Goal: Information Seeking & Learning: Learn about a topic

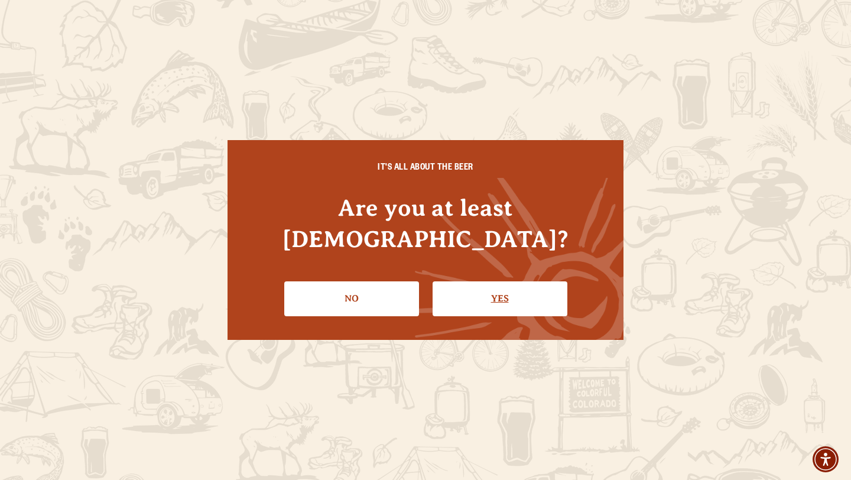
click at [496, 285] on link "Yes" at bounding box center [500, 298] width 135 height 34
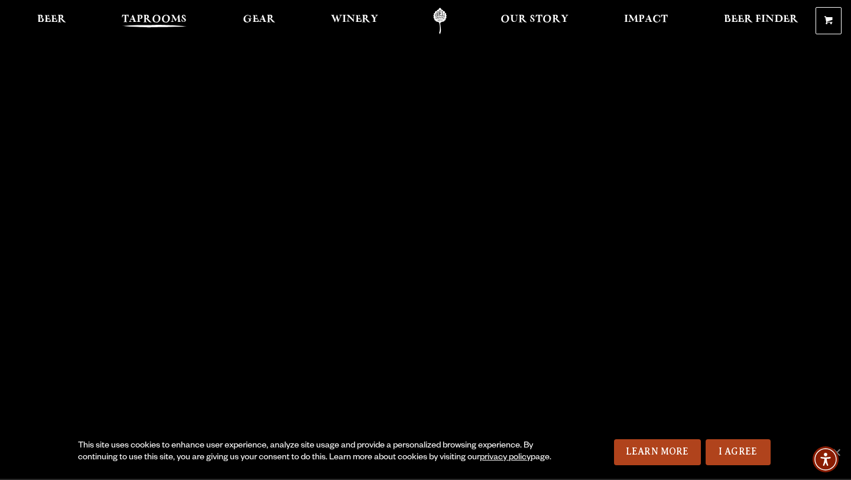
click at [176, 23] on span "Taprooms" at bounding box center [154, 19] width 65 height 9
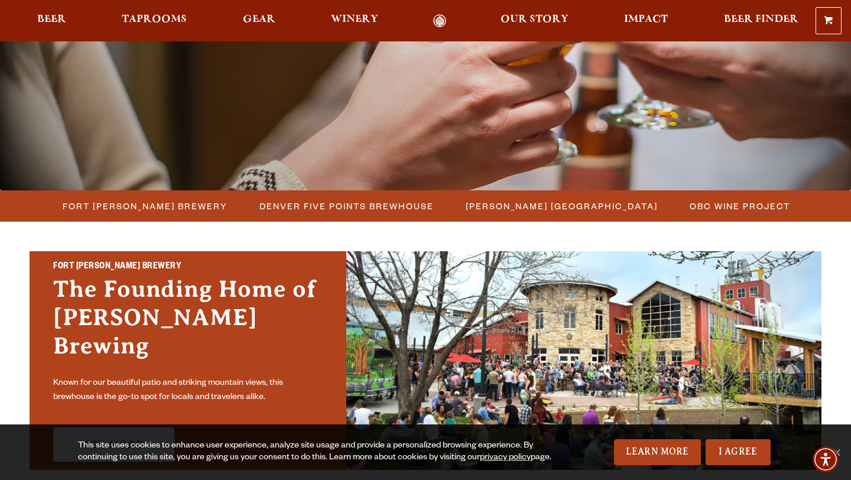
scroll to position [269, 0]
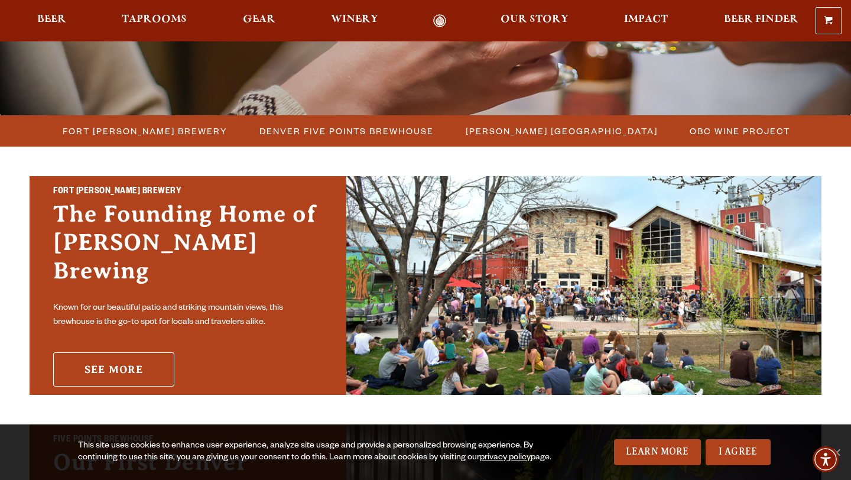
click at [131, 369] on link "See More" at bounding box center [113, 369] width 121 height 34
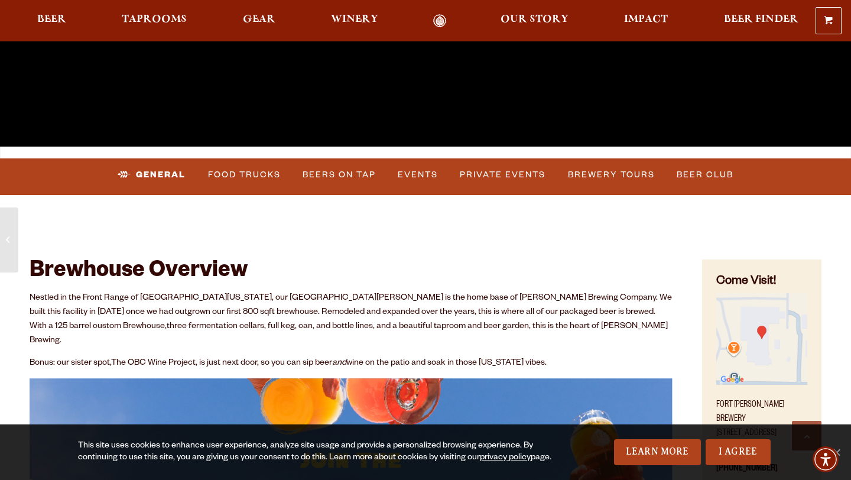
scroll to position [306, 0]
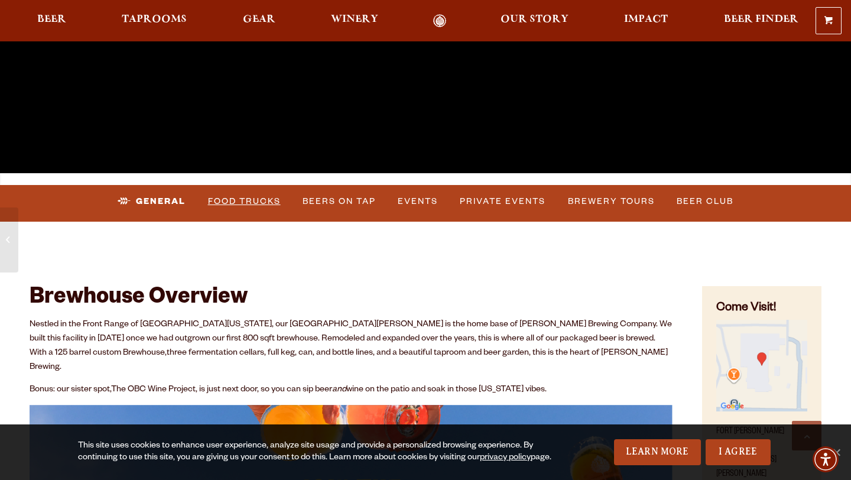
click at [265, 201] on link "Food Trucks" at bounding box center [244, 201] width 82 height 27
click at [252, 199] on link "Food Trucks" at bounding box center [234, 201] width 103 height 27
click at [239, 199] on link "Food Trucks" at bounding box center [234, 201] width 103 height 27
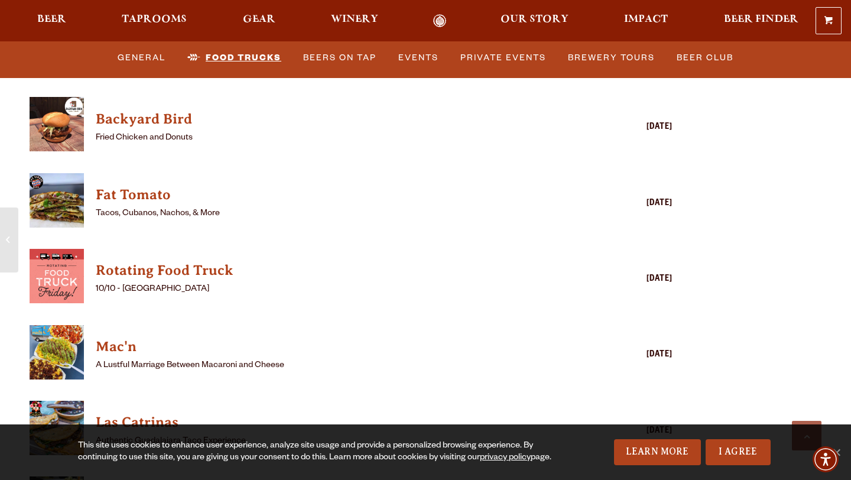
scroll to position [3092, 0]
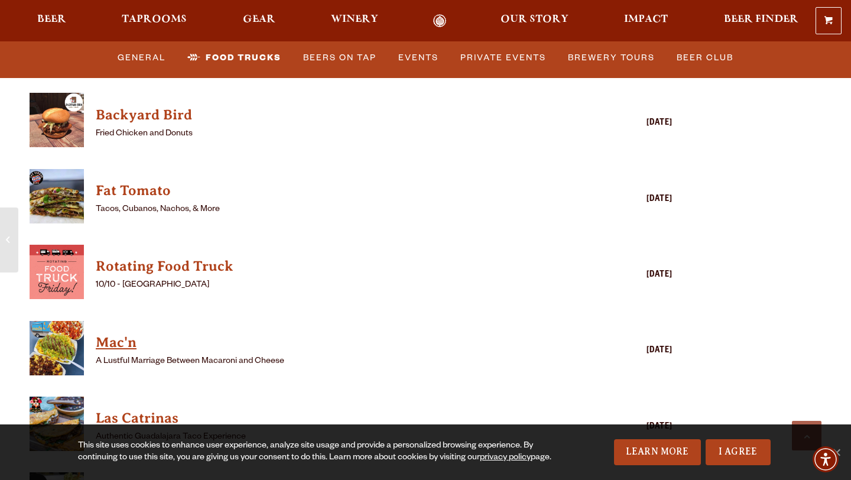
click at [105, 333] on h4 "Mac'n" at bounding box center [334, 342] width 476 height 19
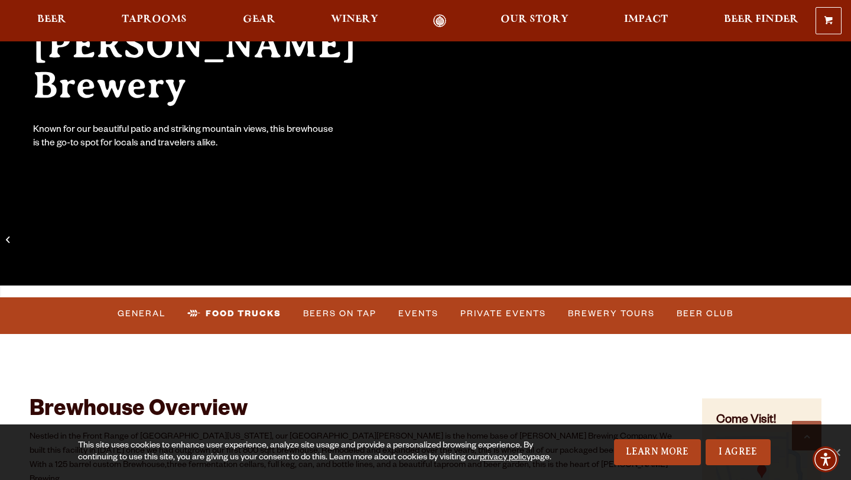
scroll to position [351, 0]
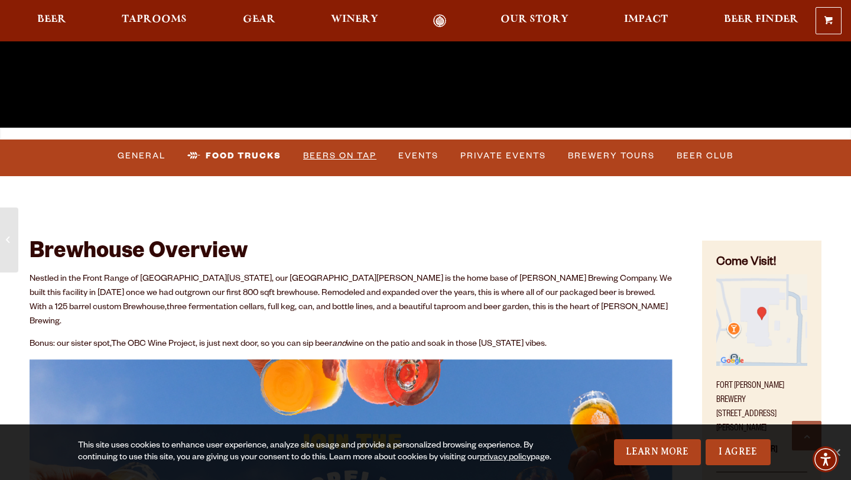
click at [345, 158] on link "Beers on Tap" at bounding box center [339, 155] width 83 height 27
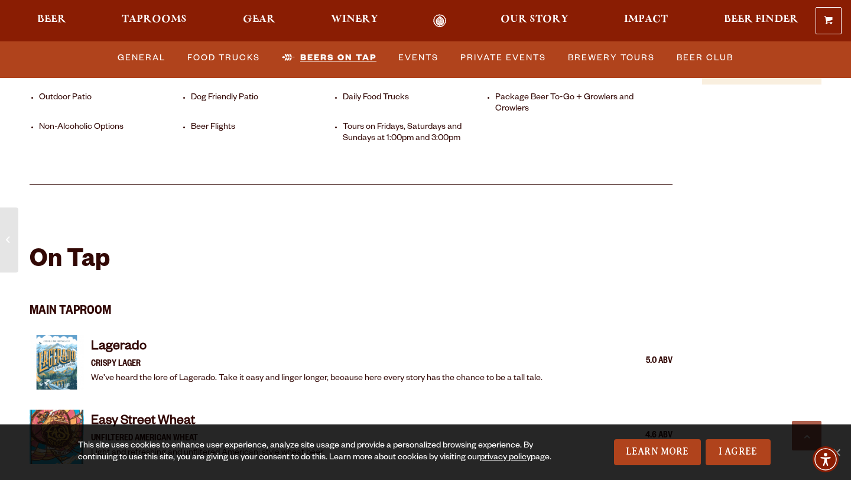
scroll to position [862, 0]
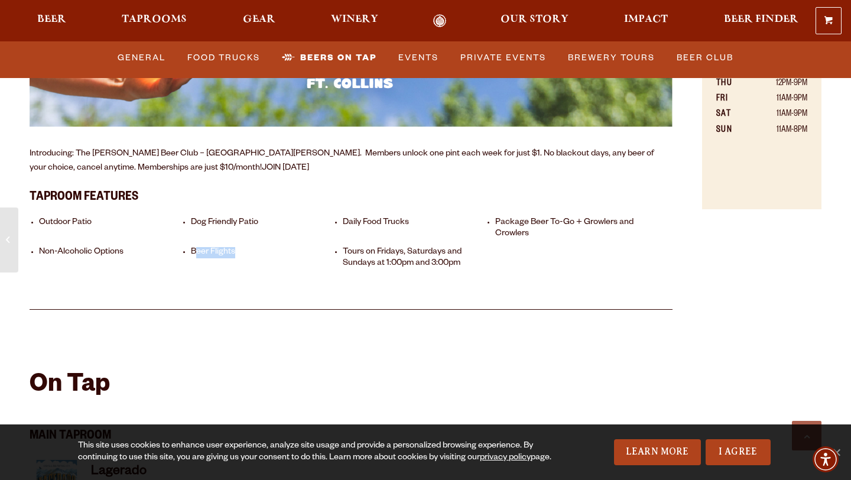
drag, startPoint x: 197, startPoint y: 234, endPoint x: 239, endPoint y: 234, distance: 42.0
click at [239, 247] on li "Beer Flights" at bounding box center [264, 258] width 146 height 22
click at [172, 225] on li "Outdoor Patio" at bounding box center [112, 228] width 146 height 22
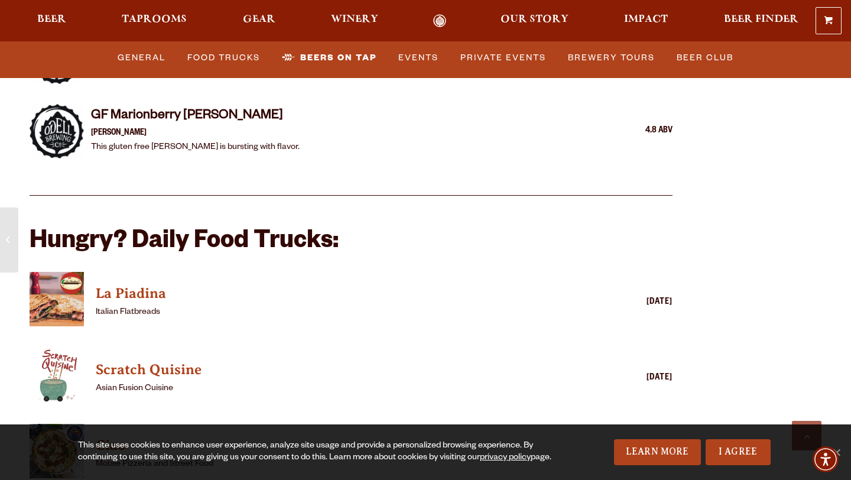
scroll to position [2686, 0]
click at [414, 62] on link "Events" at bounding box center [419, 57] width 50 height 27
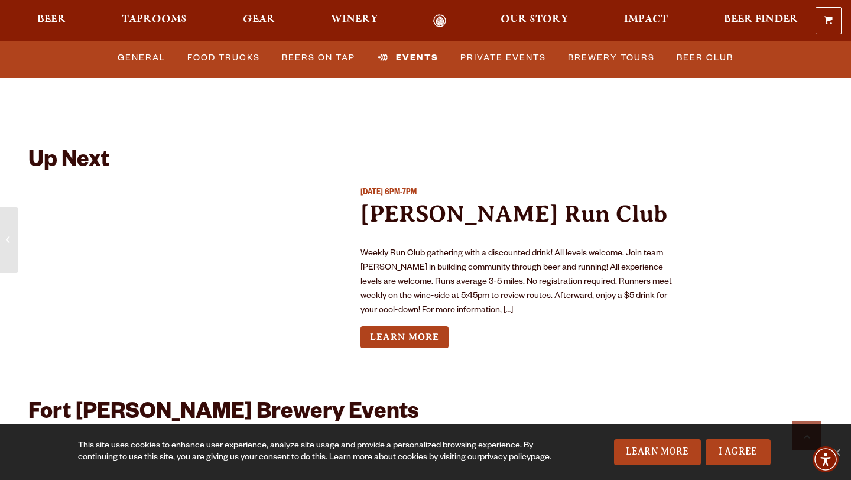
scroll to position [4295, 0]
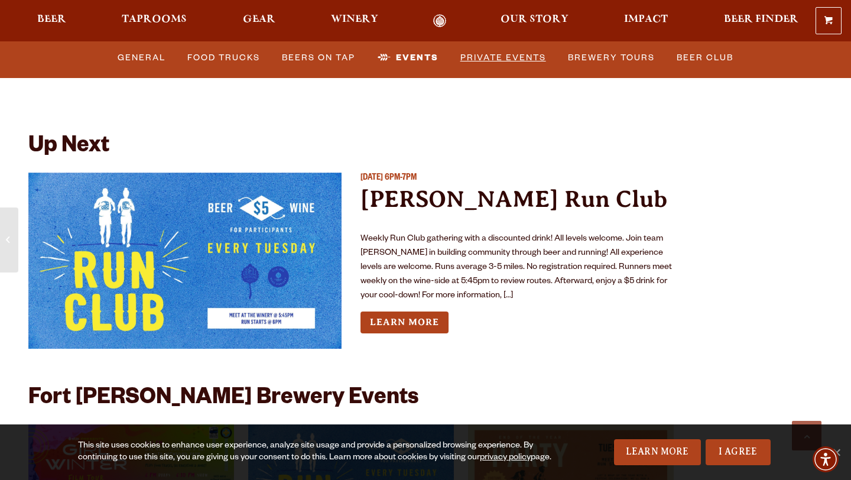
click at [513, 66] on link "Private Events" at bounding box center [503, 57] width 95 height 27
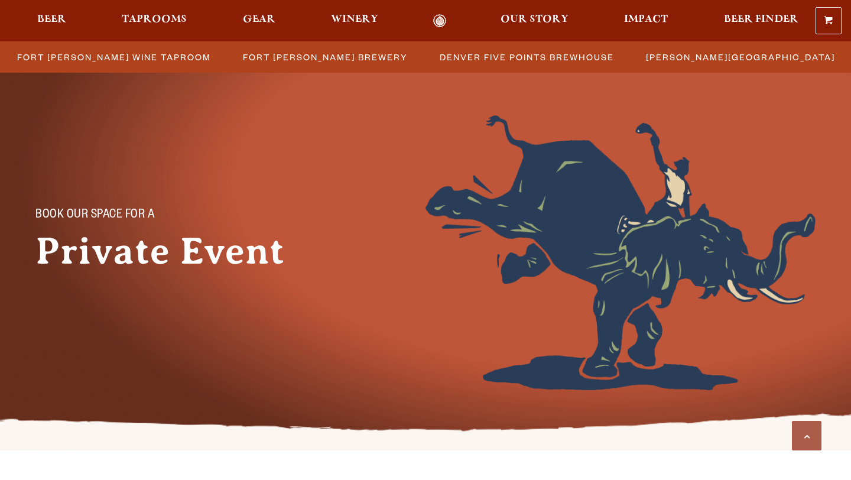
scroll to position [456, 0]
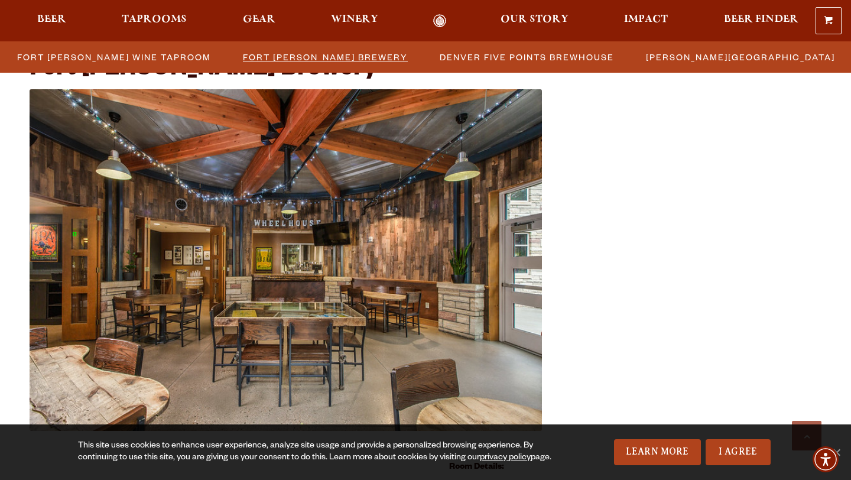
click at [295, 62] on span "Fort [PERSON_NAME] Brewery" at bounding box center [325, 56] width 165 height 17
click at [182, 55] on span "Fort Collins Wine Taproom" at bounding box center [114, 56] width 194 height 17
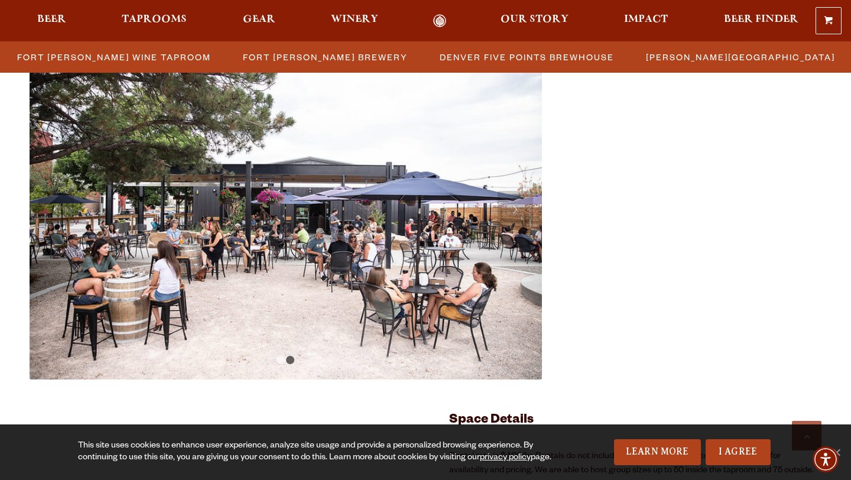
scroll to position [2038, 0]
click at [308, 61] on span "Fort Collins Brewery" at bounding box center [325, 56] width 165 height 17
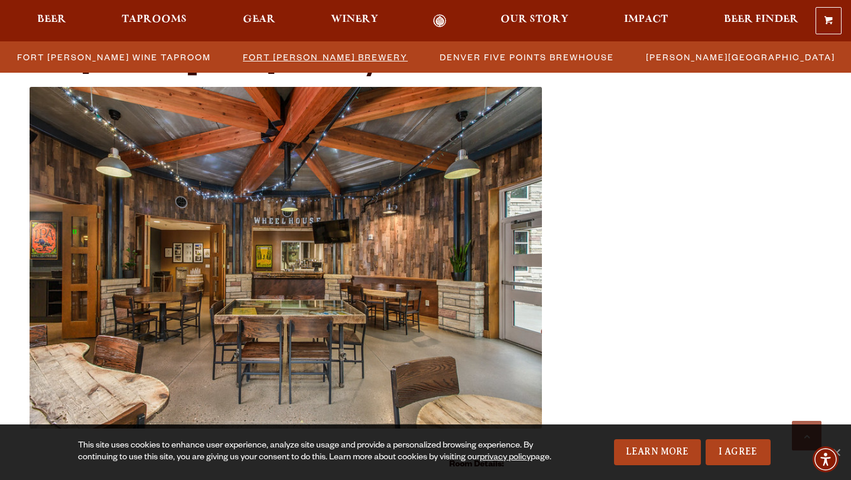
scroll to position [456, 0]
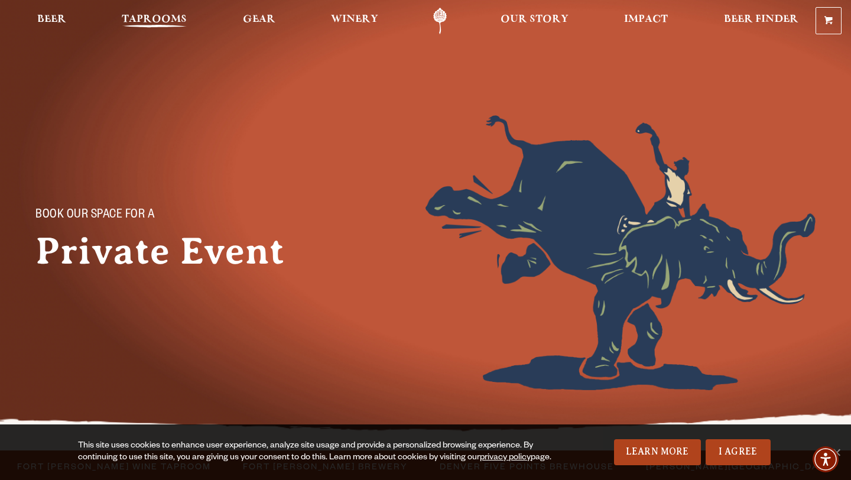
click at [154, 24] on span "Taprooms" at bounding box center [154, 19] width 65 height 9
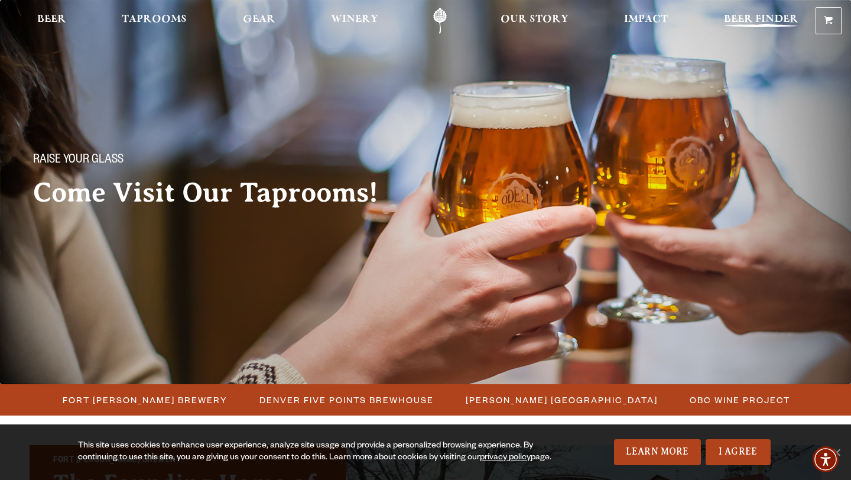
click at [758, 24] on span "Beer Finder" at bounding box center [761, 19] width 74 height 9
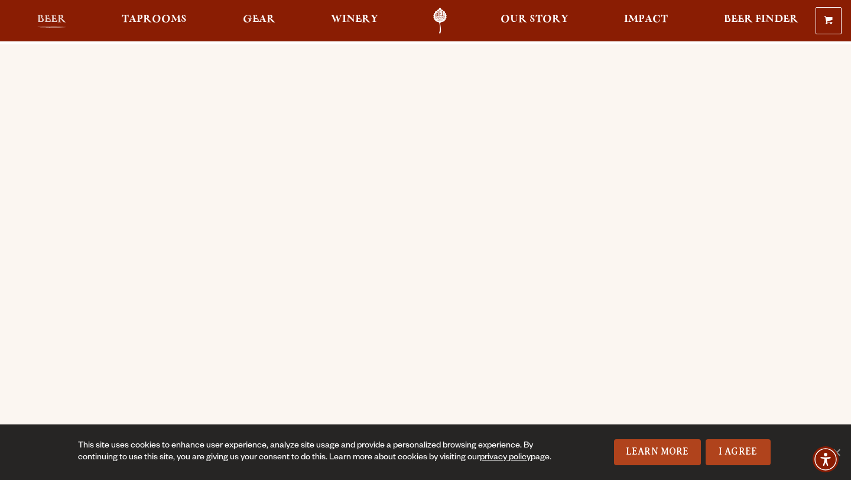
click at [56, 17] on span "Beer" at bounding box center [51, 19] width 29 height 9
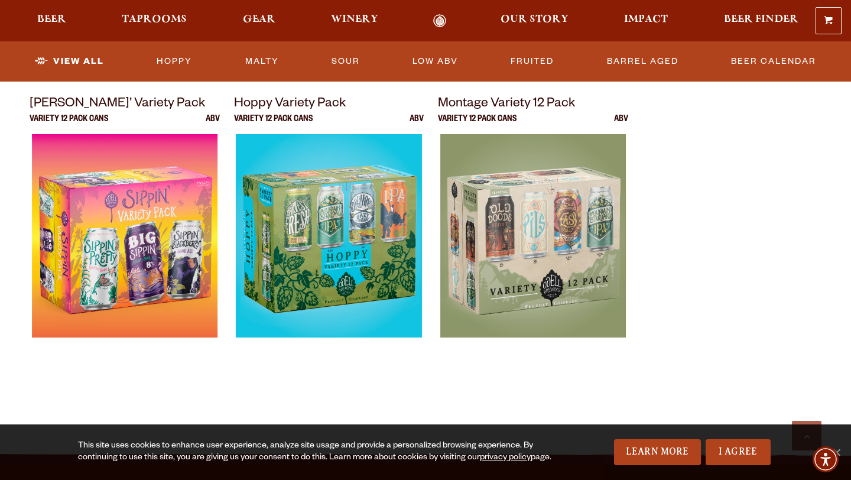
scroll to position [2441, 0]
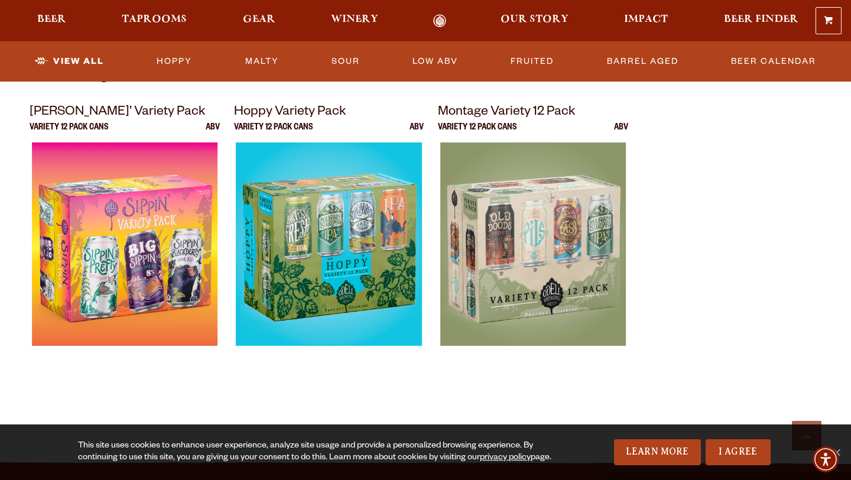
click at [443, 24] on link "Odell Home" at bounding box center [440, 21] width 44 height 14
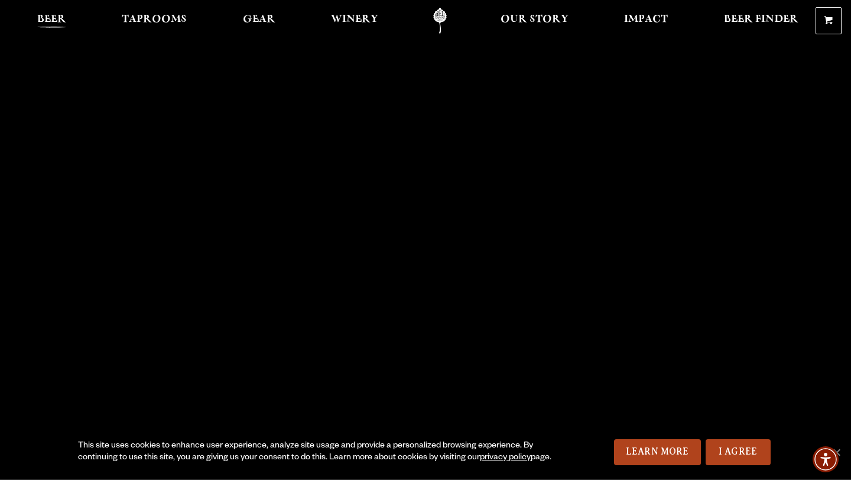
click at [62, 15] on span "Beer" at bounding box center [51, 19] width 29 height 9
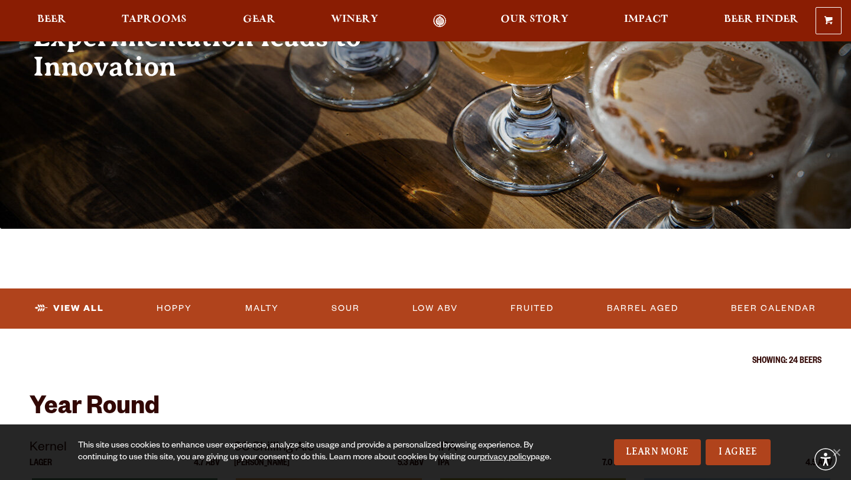
scroll to position [436, 0]
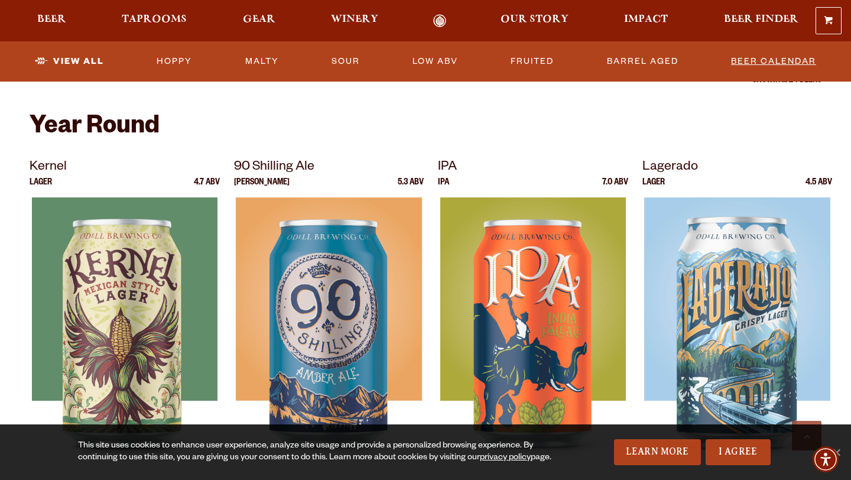
click at [793, 59] on link "Beer Calendar" at bounding box center [773, 61] width 95 height 27
click at [60, 63] on link "View All" at bounding box center [69, 61] width 79 height 27
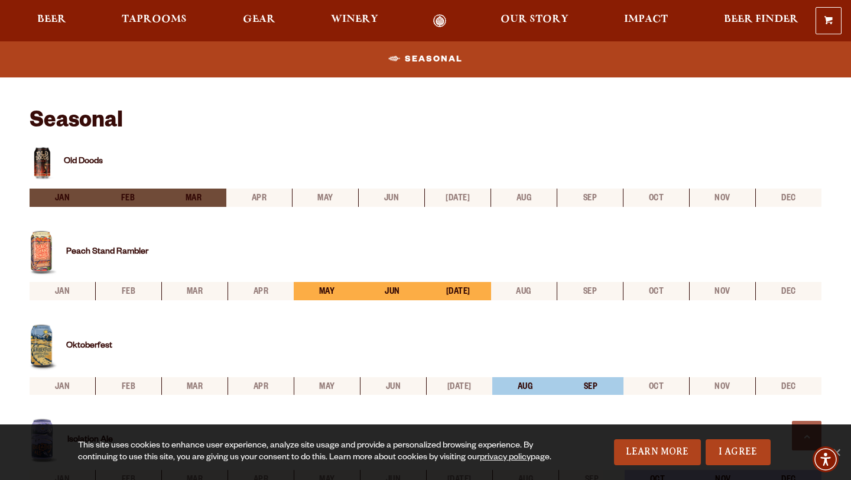
scroll to position [506, 0]
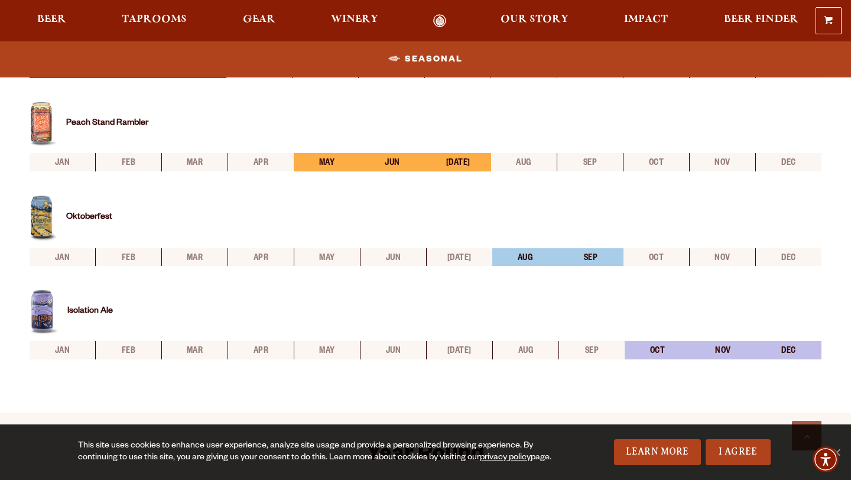
click at [41, 316] on img at bounding box center [44, 313] width 29 height 46
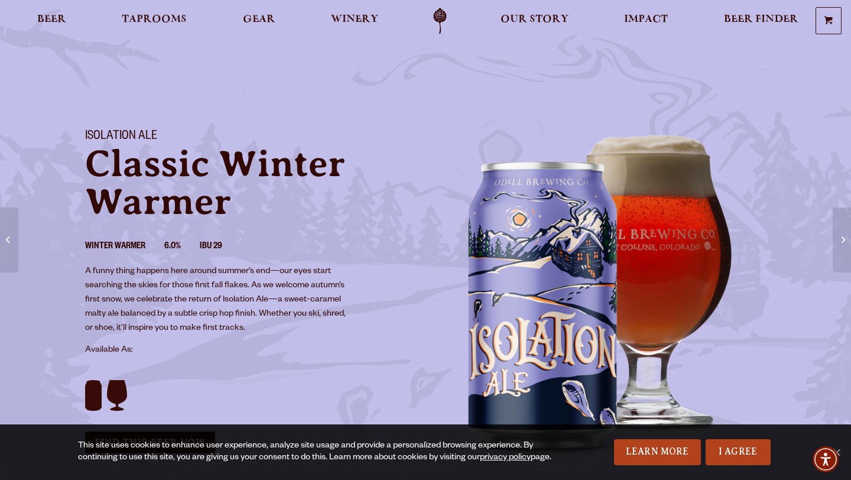
scroll to position [42, 0]
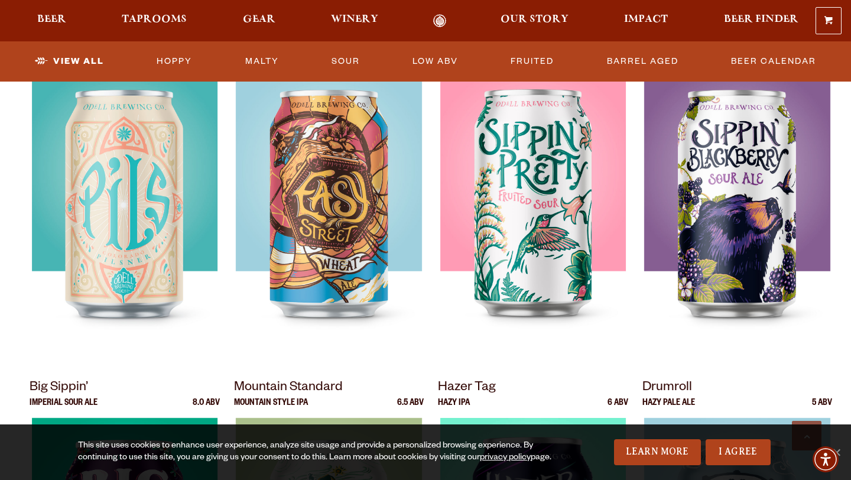
scroll to position [797, 0]
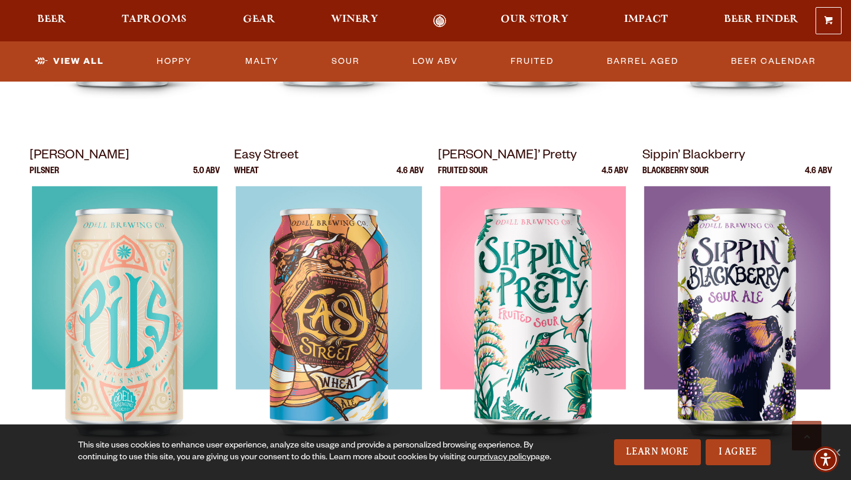
click at [59, 11] on div "0 Shopping Cart No products in the cart. Beer Taprooms Gear Winery Our Story Im…" at bounding box center [425, 20] width 851 height 27
click at [46, 11] on div "0 Shopping Cart No products in the cart. Beer Taprooms Gear Winery Our Story Im…" at bounding box center [425, 20] width 851 height 27
click at [43, 18] on span "Beer" at bounding box center [51, 19] width 29 height 9
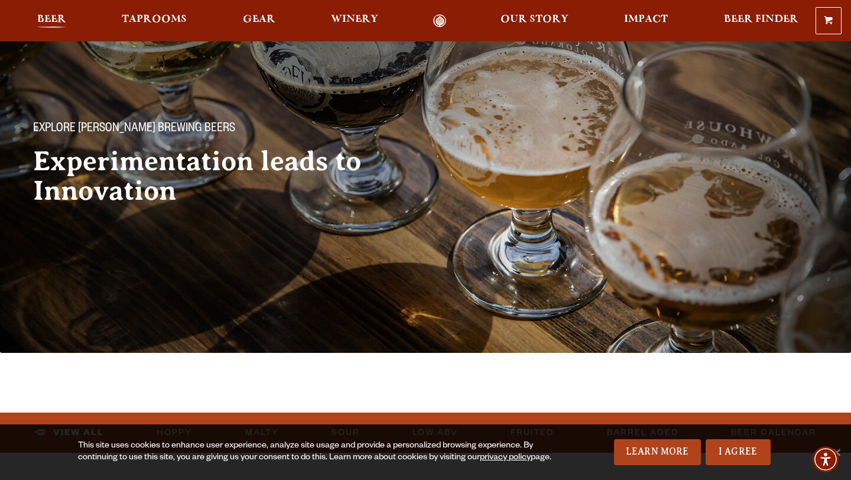
scroll to position [0, 0]
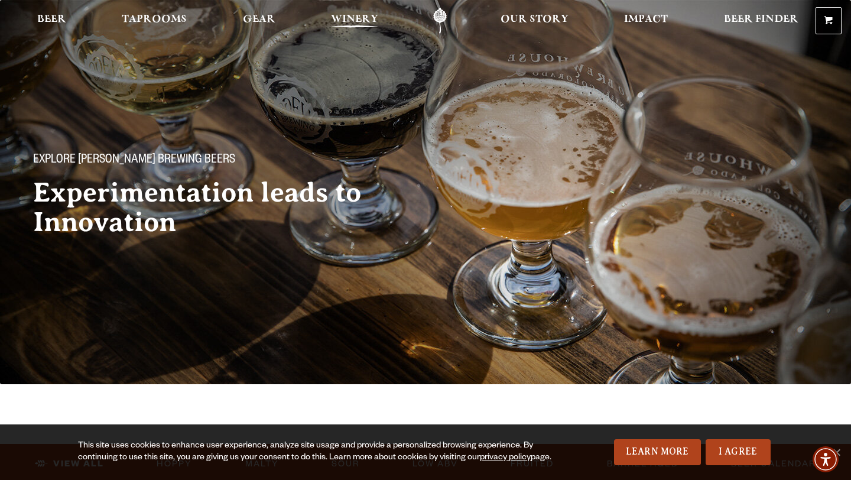
click at [332, 18] on span "Winery" at bounding box center [354, 19] width 47 height 9
click at [796, 13] on link "Beer Finder" at bounding box center [761, 21] width 90 height 27
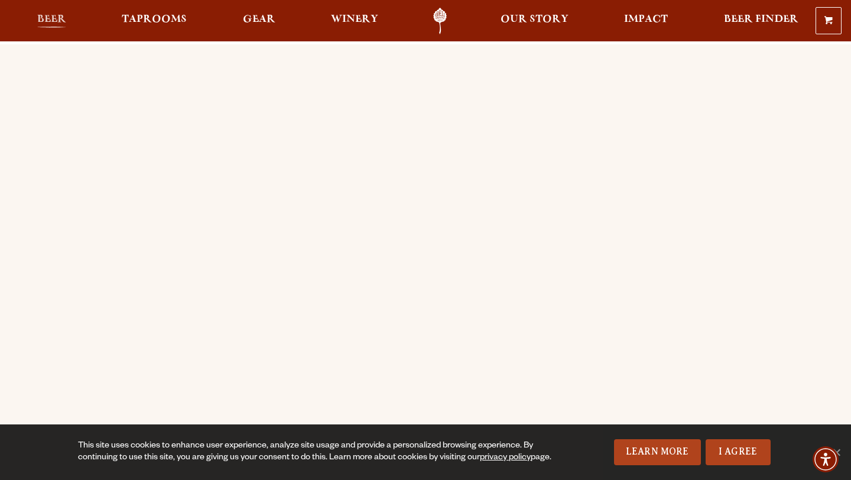
click at [55, 24] on span "Beer" at bounding box center [51, 19] width 29 height 9
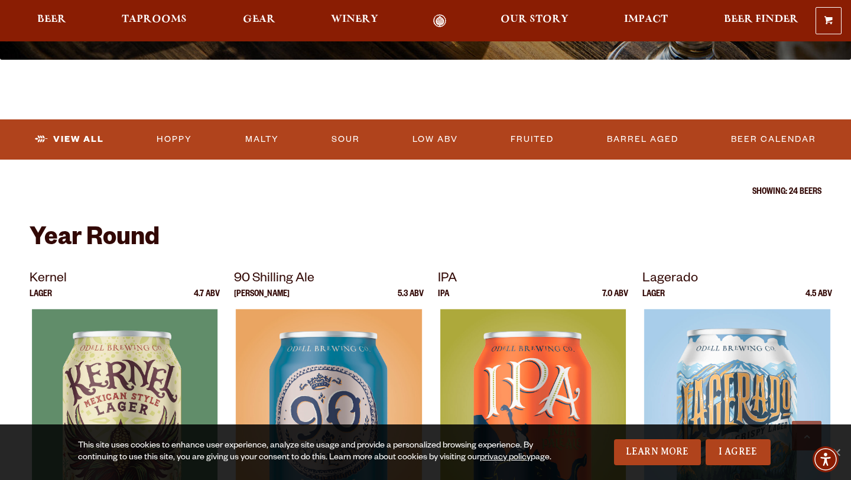
scroll to position [326, 0]
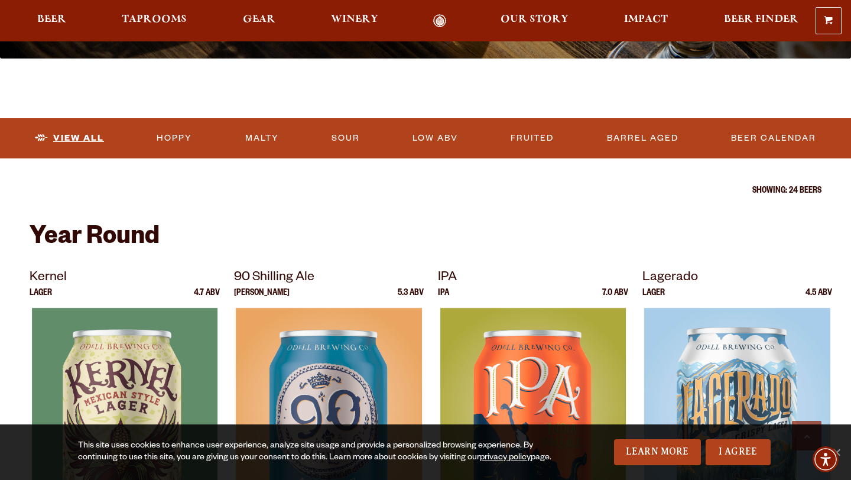
click at [73, 145] on link "View All" at bounding box center [69, 138] width 79 height 27
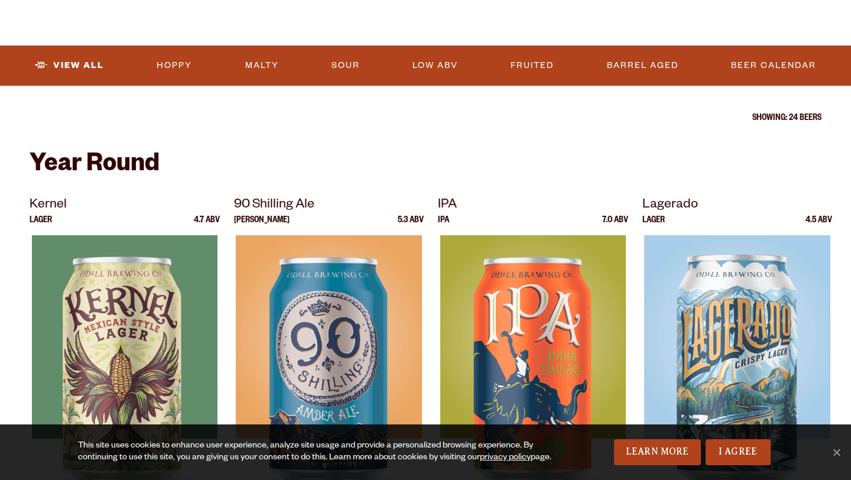
scroll to position [802, 0]
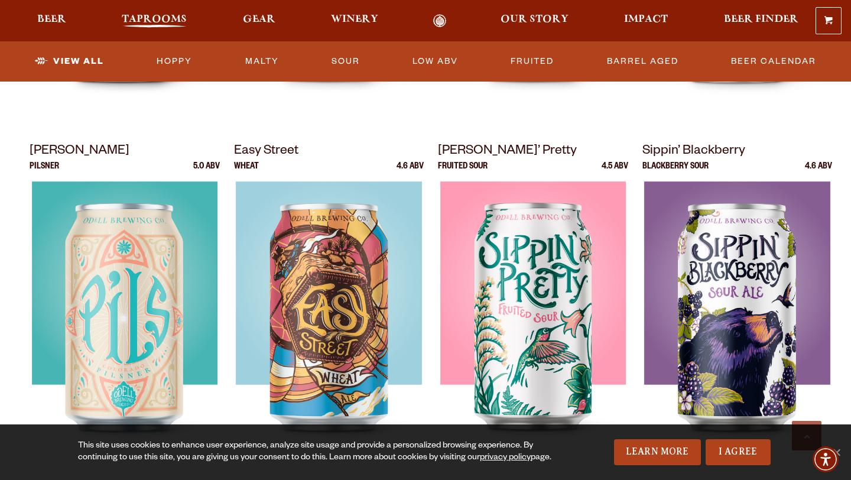
click at [138, 20] on span "Taprooms" at bounding box center [154, 19] width 65 height 9
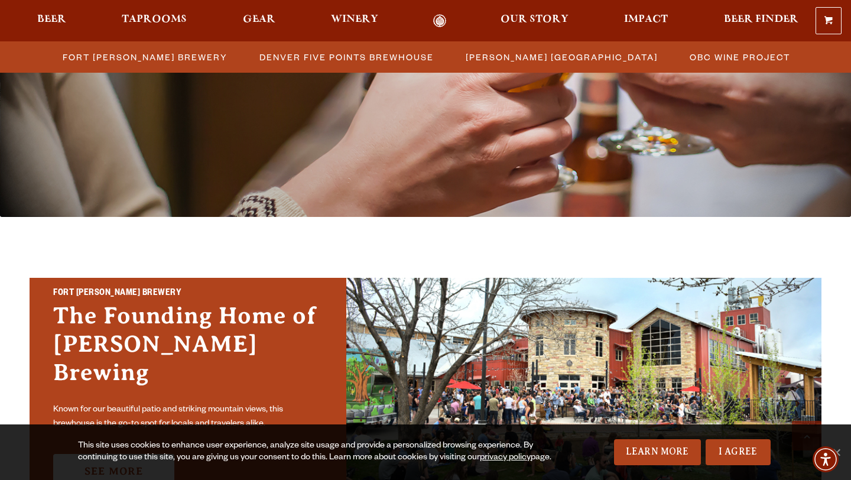
scroll to position [350, 0]
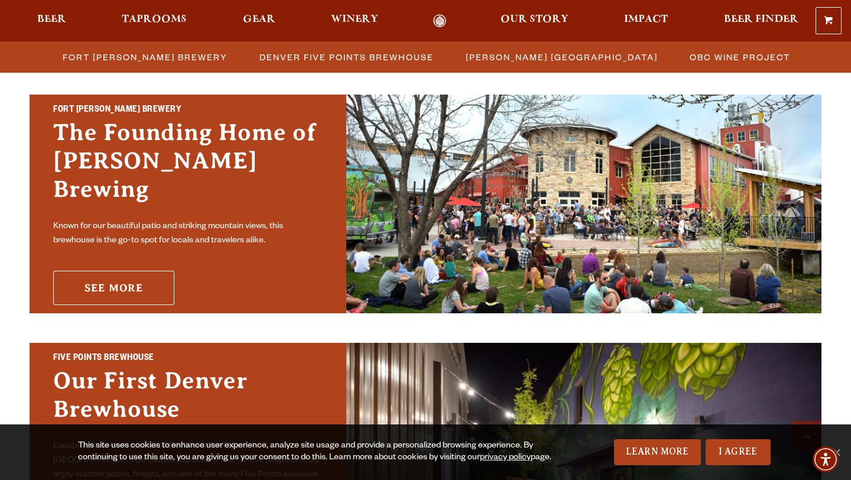
click at [109, 271] on link "See More" at bounding box center [113, 288] width 121 height 34
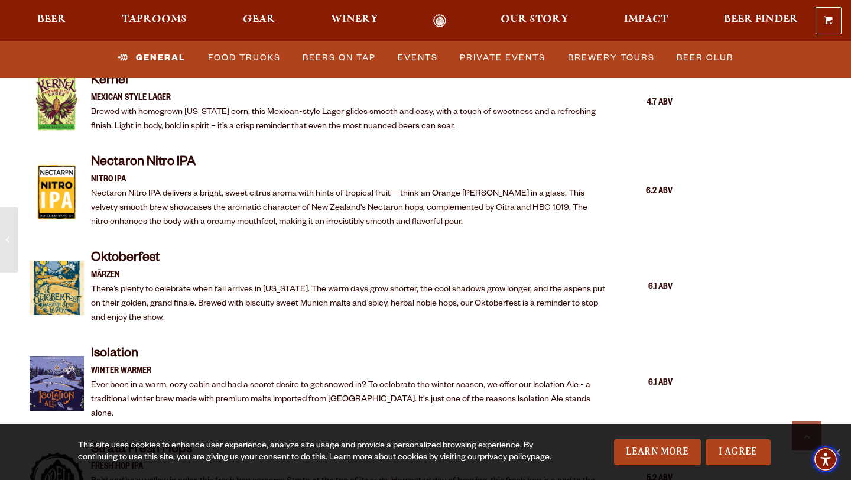
scroll to position [2139, 0]
